Goal: Transaction & Acquisition: Purchase product/service

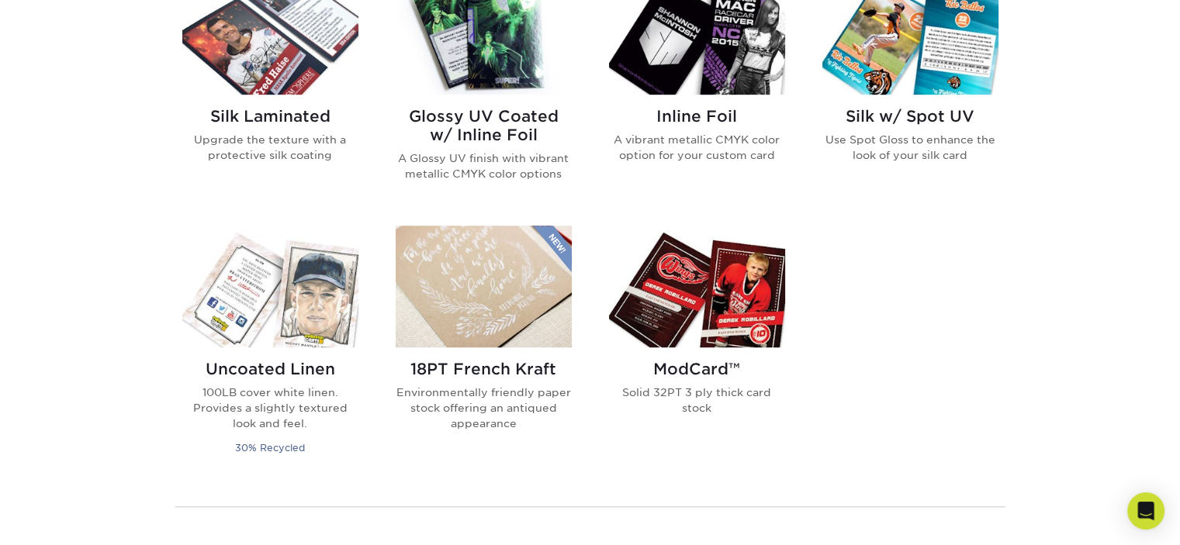
scroll to position [1086, 0]
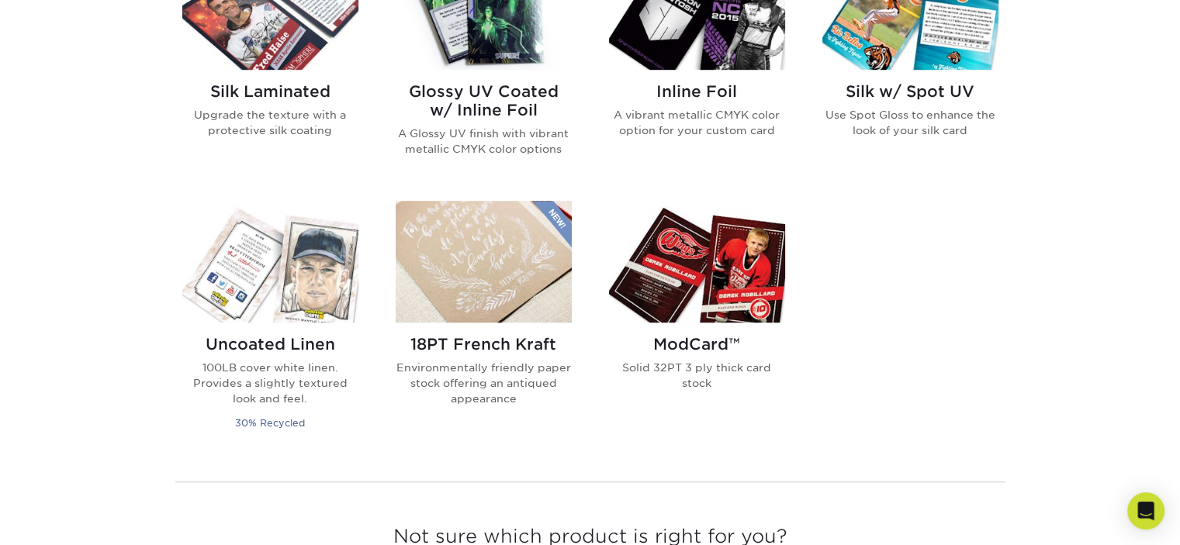
click at [758, 260] on img at bounding box center [697, 262] width 176 height 122
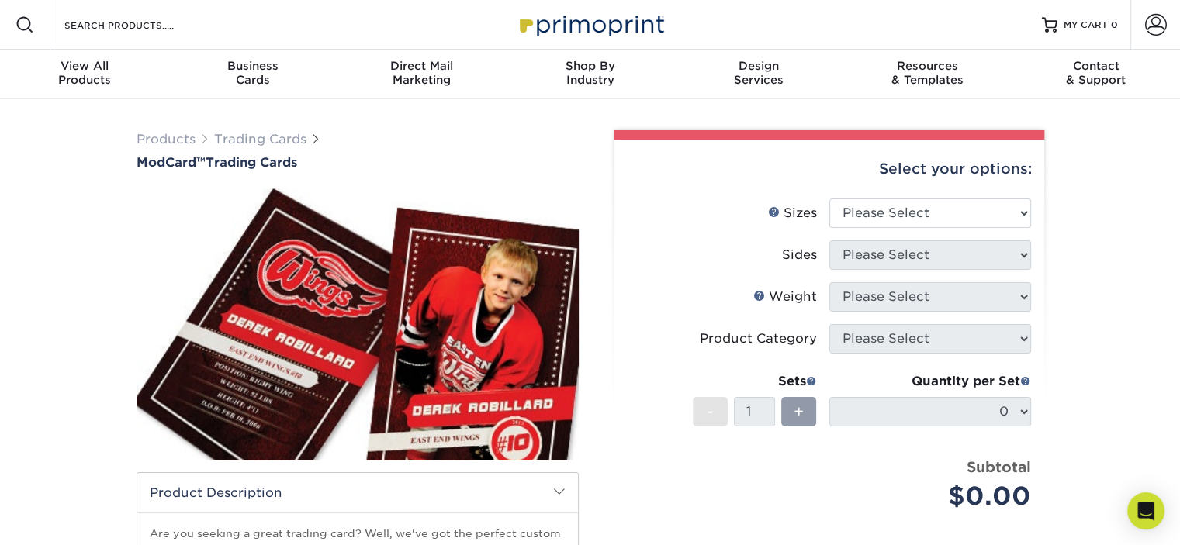
scroll to position [78, 0]
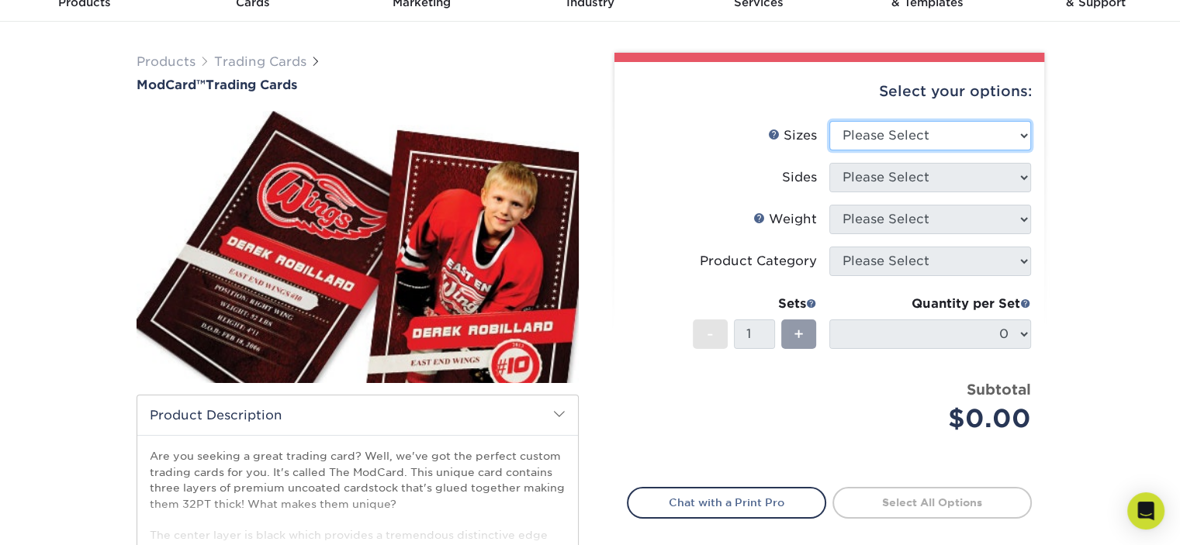
click at [990, 137] on select "Please Select 2.5" x 3.5"" at bounding box center [930, 135] width 202 height 29
select select "2.50x3.50"
click at [829, 121] on select "Please Select 2.5" x 3.5"" at bounding box center [930, 135] width 202 height 29
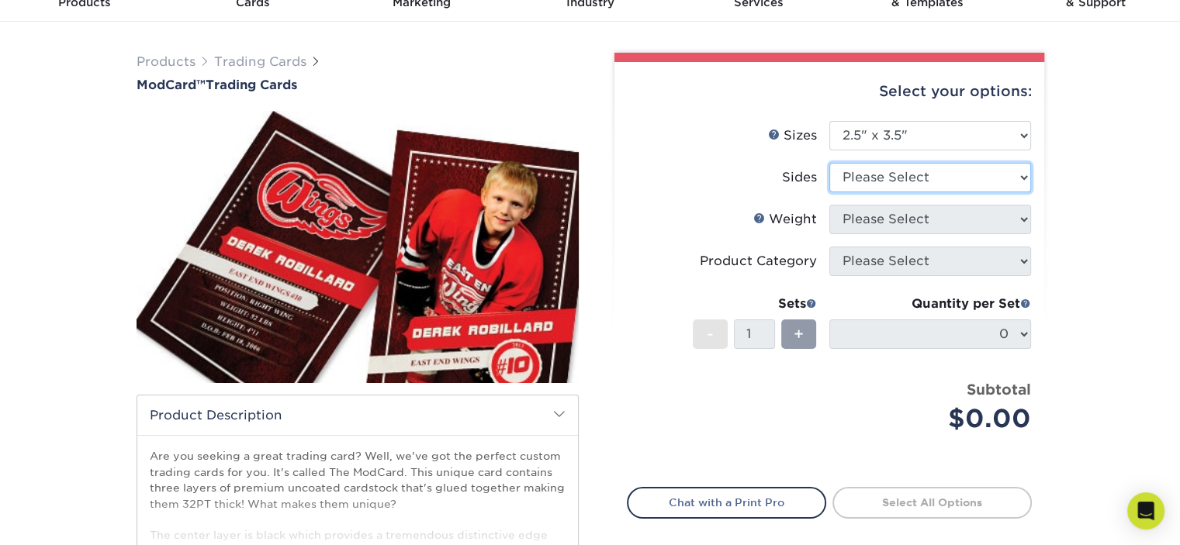
click at [1011, 181] on select "Please Select Print Both Sides Print Front Only" at bounding box center [930, 177] width 202 height 29
select select "13abbda7-1d64-4f25-8bb2-c179b224825d"
click at [829, 163] on select "Please Select Print Both Sides Print Front Only" at bounding box center [930, 177] width 202 height 29
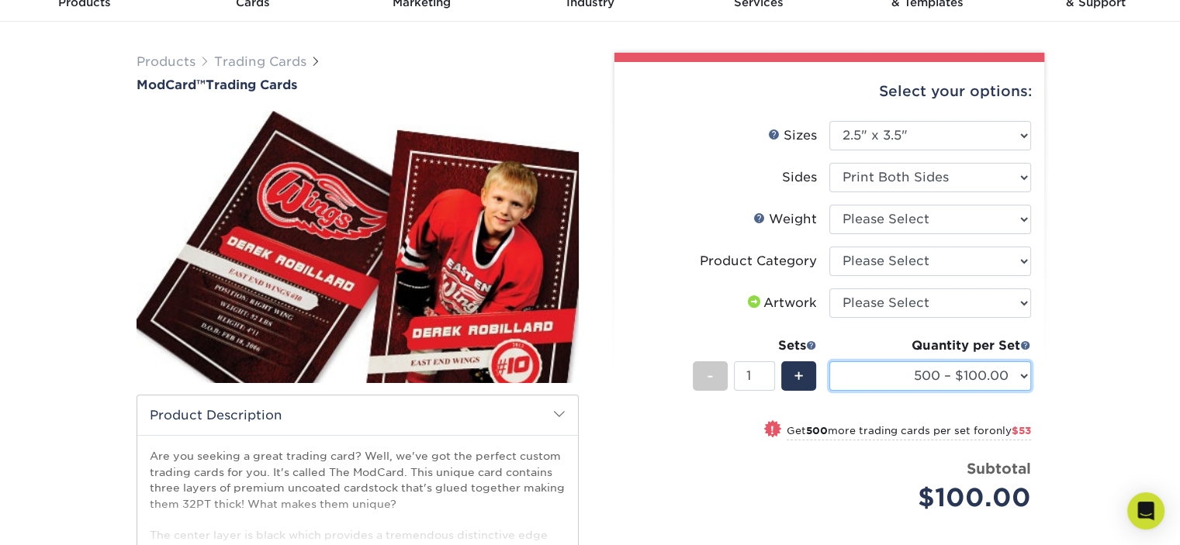
click at [999, 383] on select "500 – $100.00 1000 – $153.00" at bounding box center [930, 376] width 202 height 29
click at [686, 372] on li "Sets - 1 + Quantity per Set 500 – $100.00 1000 – $153.00 (Price includes envelo…" at bounding box center [829, 376] width 403 height 91
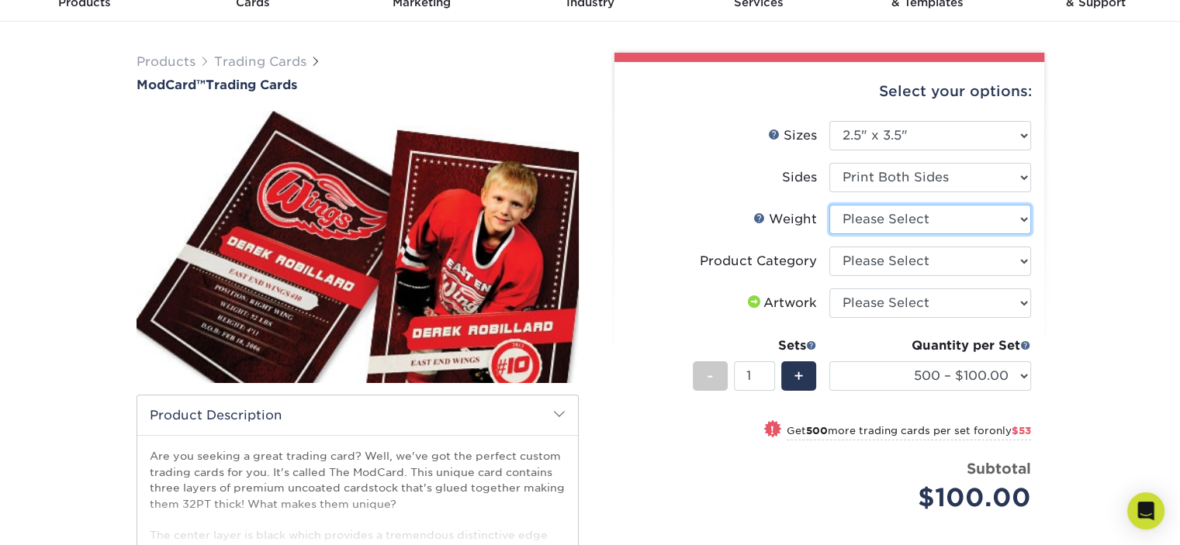
click at [990, 229] on select "Please Select 32PTUCBLK" at bounding box center [930, 219] width 202 height 29
click at [973, 215] on select "Please Select 32PTUCBLK" at bounding box center [930, 219] width 202 height 29
select select "32PTUCBLK"
click at [829, 205] on select "Please Select 32PTUCBLK" at bounding box center [930, 219] width 202 height 29
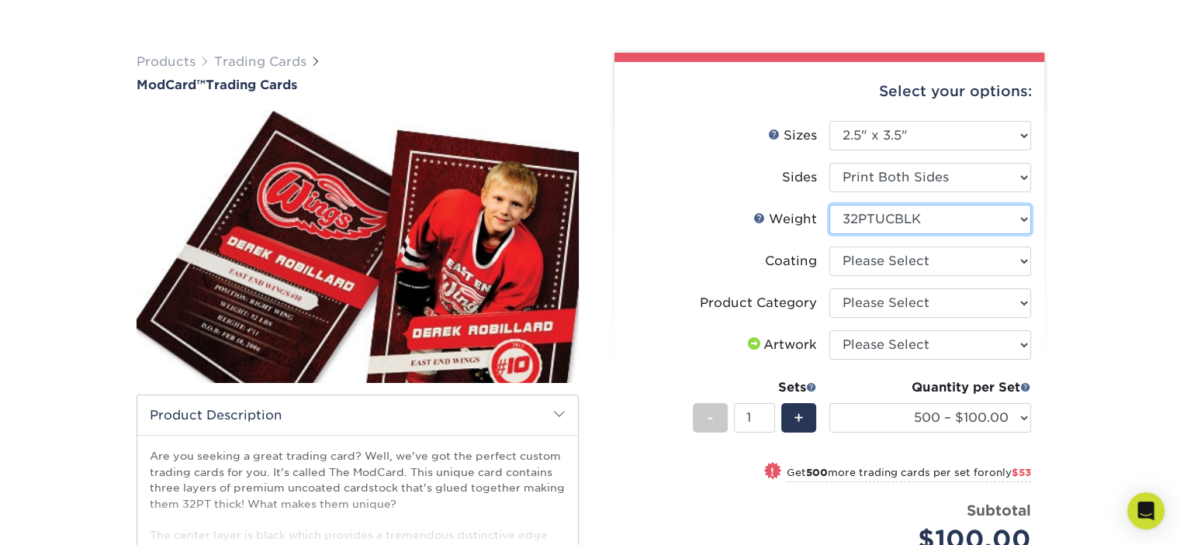
scroll to position [155, 0]
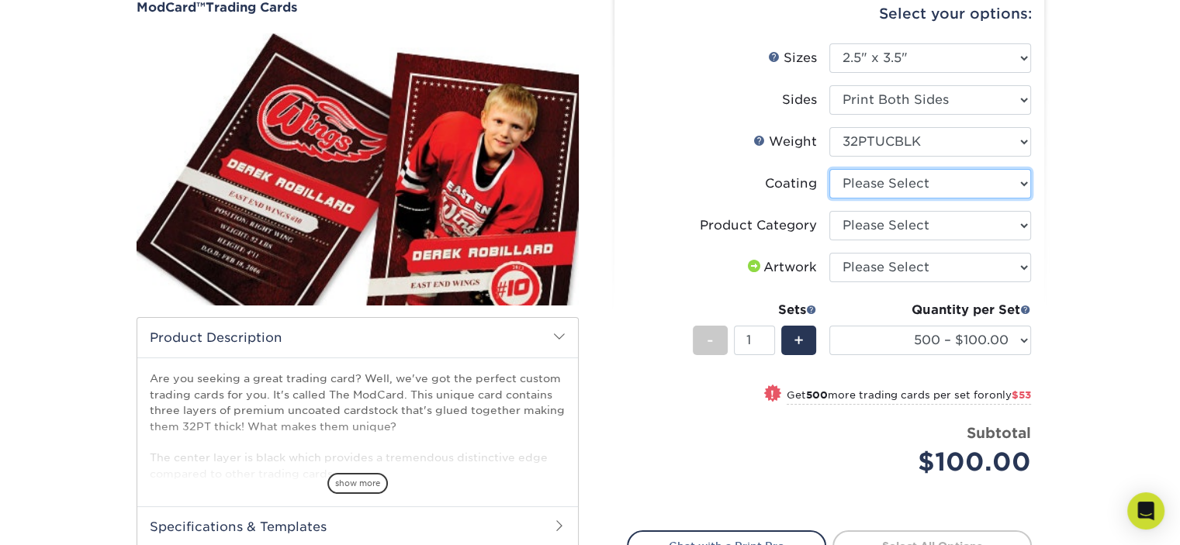
click at [968, 192] on select at bounding box center [930, 183] width 202 height 29
select select "3e7618de-abca-4bda-9f97-8b9129e913d8"
click at [829, 169] on select at bounding box center [930, 183] width 202 height 29
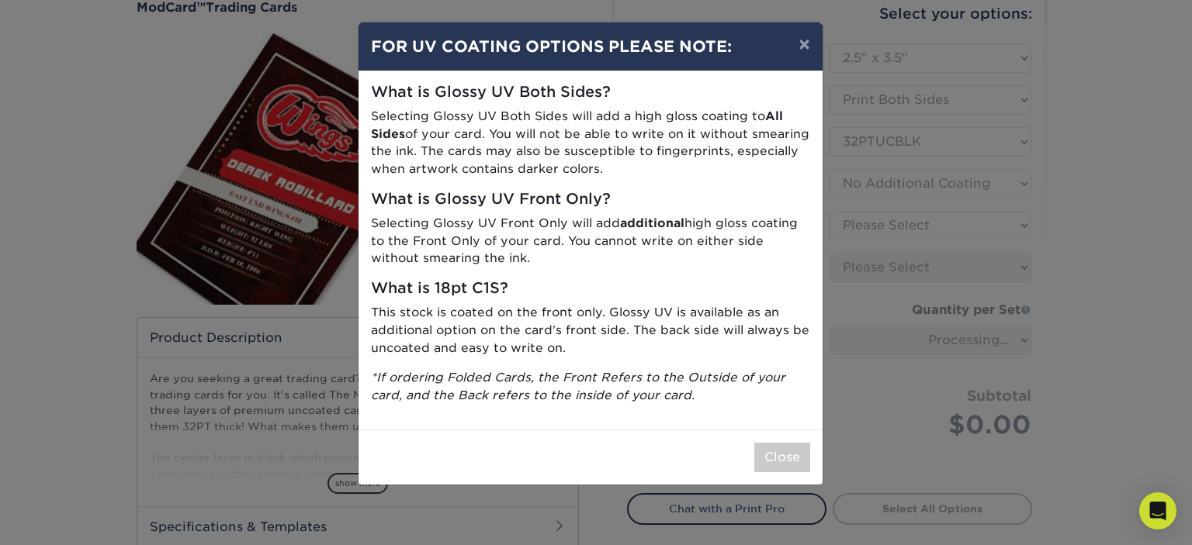
click at [773, 487] on div "× FOR UV COATING OPTIONS PLEASE NOTE: What is Glossy UV Both Sides? Selecting G…" at bounding box center [596, 272] width 1192 height 545
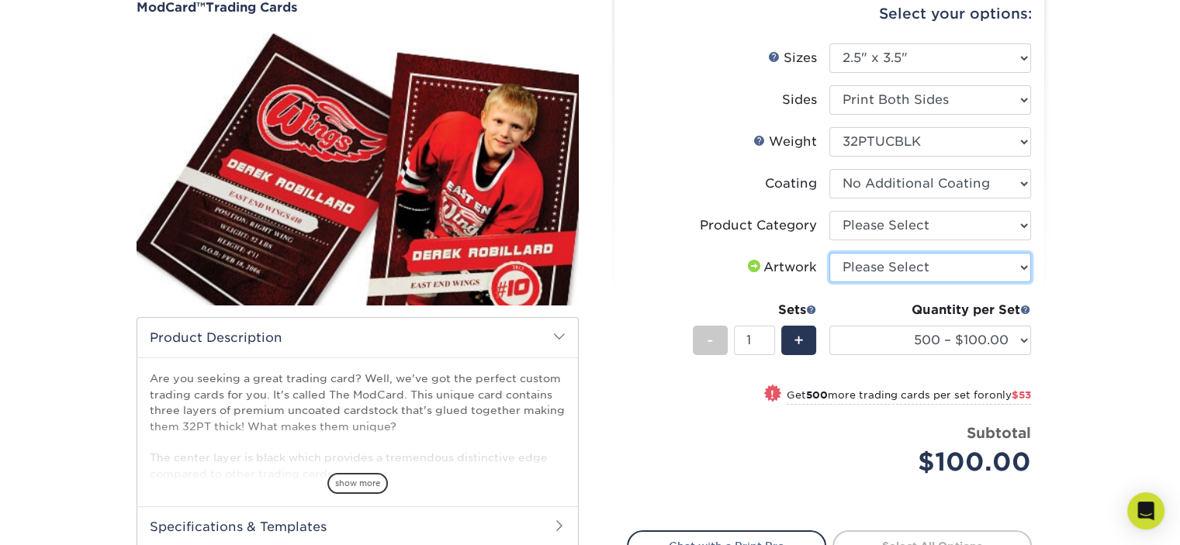
click at [981, 264] on select "Please Select I will upload files I need a design - $100" at bounding box center [930, 267] width 202 height 29
select select "upload"
click at [829, 253] on select "Please Select I will upload files I need a design - $100" at bounding box center [930, 267] width 202 height 29
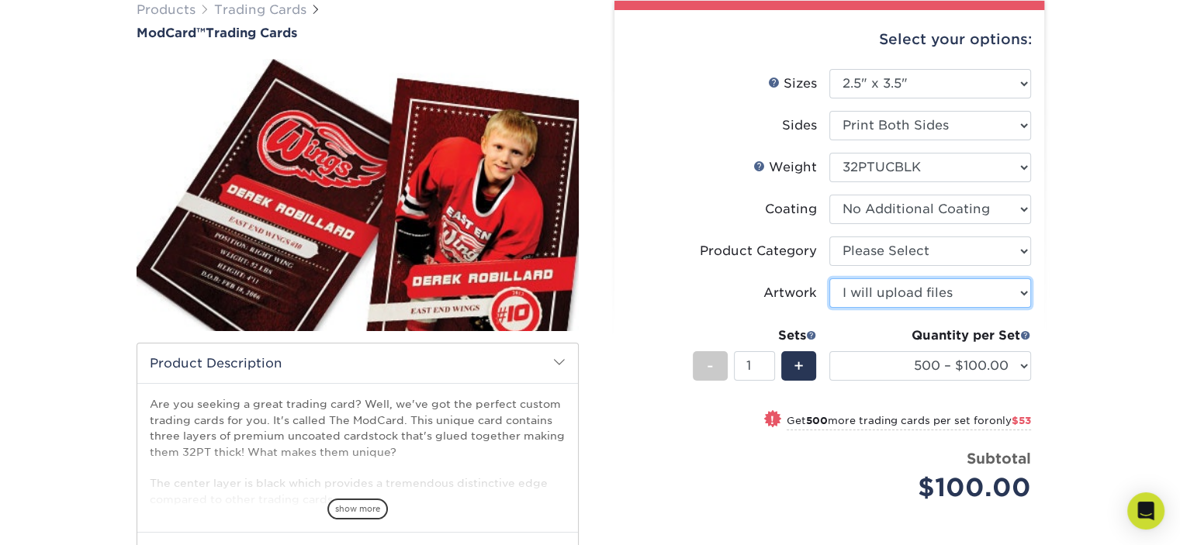
scroll to position [0, 0]
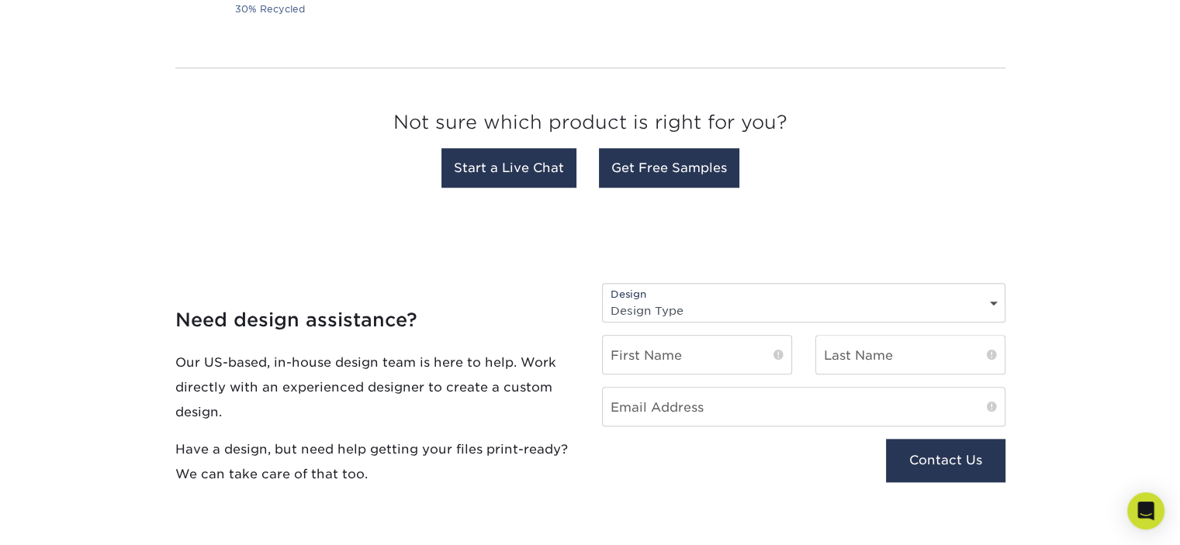
scroll to position [1785, 0]
